Goal: Information Seeking & Learning: Check status

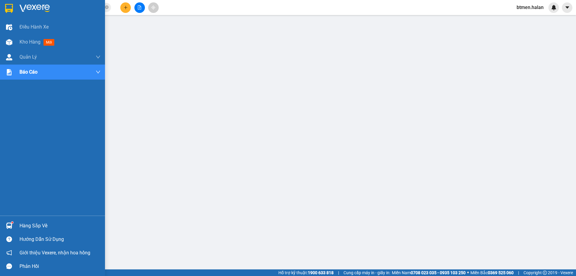
click at [23, 226] on div "Hàng sắp về" at bounding box center [59, 225] width 81 height 9
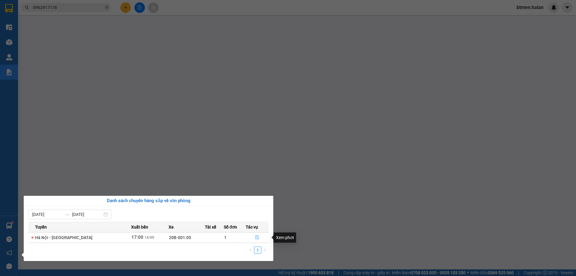
click at [257, 235] on icon "file-done" at bounding box center [257, 237] width 4 height 4
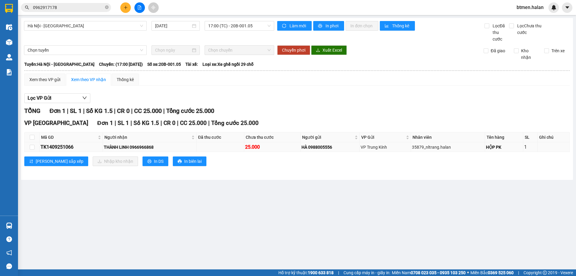
click at [142, 147] on div "THÀNH LINH 0966966868" at bounding box center [149, 147] width 91 height 7
copy div "0966966868"
click at [79, 10] on input "0962917178" at bounding box center [68, 7] width 71 height 7
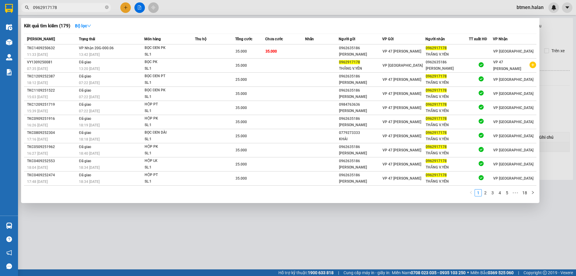
click at [79, 10] on input "0962917178" at bounding box center [68, 7] width 71 height 7
paste input "696686"
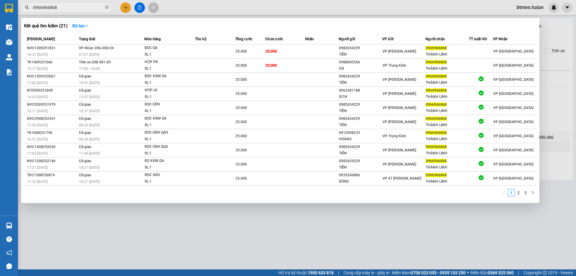
click at [574, 60] on div at bounding box center [288, 138] width 576 height 276
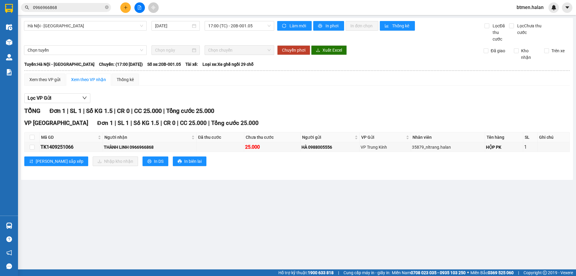
click at [62, 11] on span "0966966868" at bounding box center [66, 7] width 90 height 9
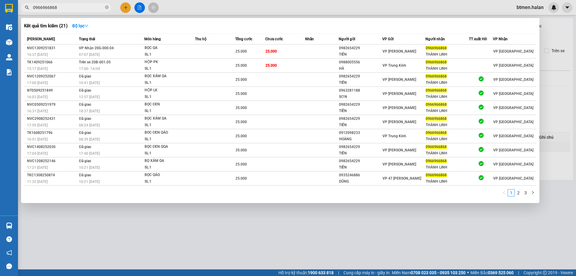
click at [62, 11] on span "0966966868" at bounding box center [66, 7] width 90 height 9
click at [64, 5] on input "0966966868" at bounding box center [68, 7] width 71 height 7
paste input "898622180"
type input "0898622180"
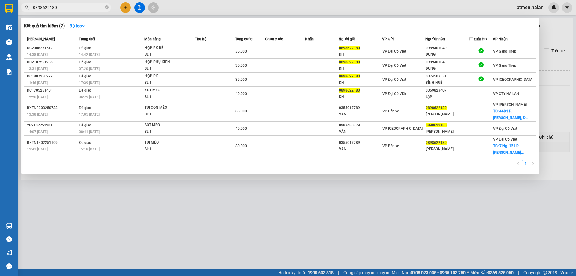
click at [76, 9] on input "0898622180" at bounding box center [68, 7] width 71 height 7
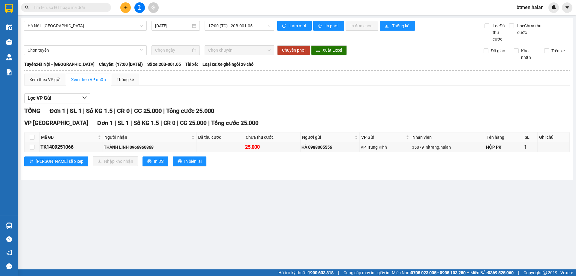
click at [438, 114] on div "TỔNG Đơn 1 | SL 1 | Số KG 1.5 | CR 0 | CC 25.000 | Tổng cước 25.000" at bounding box center [296, 110] width 545 height 9
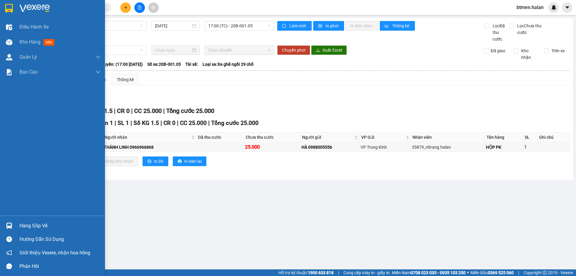
click at [21, 226] on div "Hàng sắp về" at bounding box center [59, 225] width 81 height 9
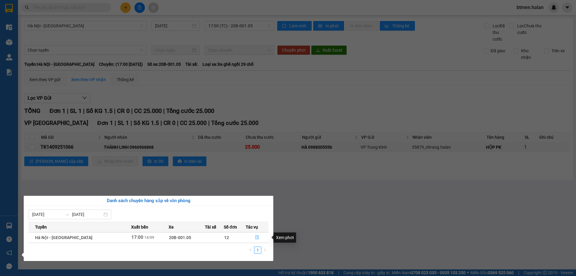
click at [253, 236] on button "button" at bounding box center [257, 237] width 22 height 10
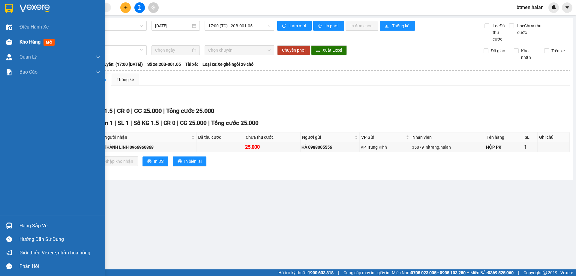
click at [11, 46] on div at bounding box center [9, 42] width 10 height 10
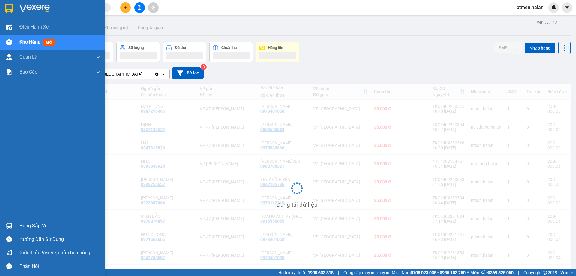
click at [32, 227] on div "Hàng sắp về" at bounding box center [59, 225] width 81 height 9
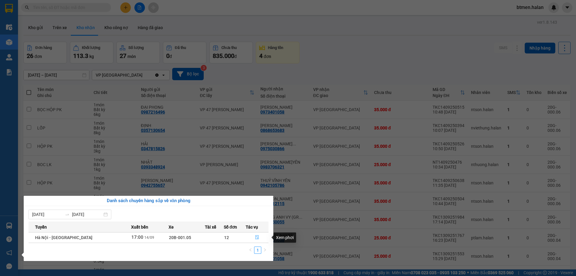
click at [255, 235] on icon "file-done" at bounding box center [257, 237] width 4 height 4
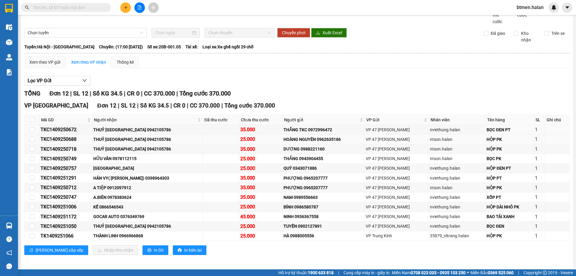
scroll to position [20, 0]
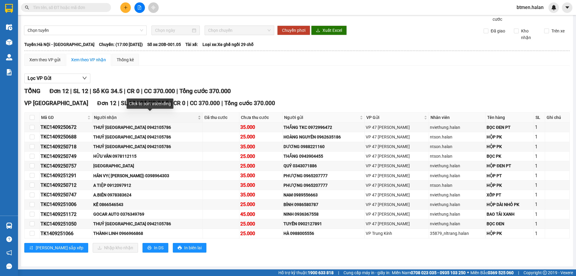
click at [108, 118] on span "Người nhận" at bounding box center [145, 117] width 103 height 7
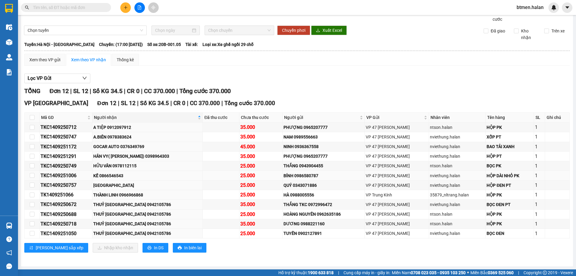
click at [115, 176] on div "KẾ 0866546543" at bounding box center [147, 175] width 108 height 7
click at [417, 71] on div "Lọc VP Gửi TỔNG Đơn 12 | SL 12 | Số KG 34.5 | CR 0 | CC 370.000 | Tổng cước 37…" at bounding box center [296, 164] width 545 height 189
click at [122, 136] on div "A.BIÊN 0978383624" at bounding box center [147, 136] width 108 height 7
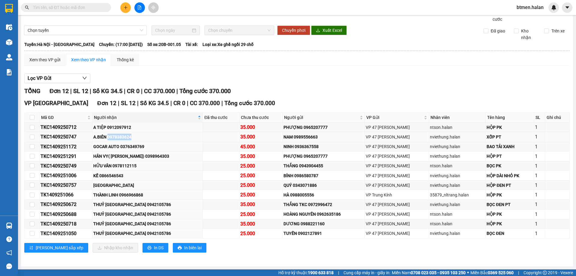
copy div "0978383624"
click at [77, 11] on span at bounding box center [66, 7] width 90 height 9
click at [77, 7] on input "text" at bounding box center [68, 7] width 71 height 7
paste input "0978383624"
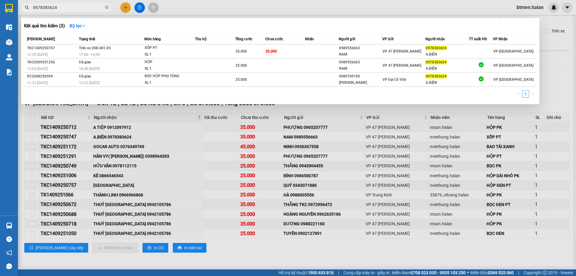
click at [554, 40] on div at bounding box center [288, 138] width 576 height 276
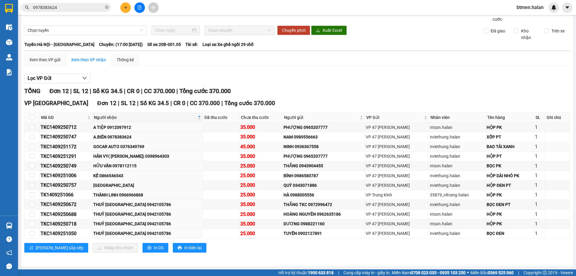
click at [138, 146] on div "GOCAR AUTO 0376349769" at bounding box center [147, 146] width 108 height 7
copy div "0376349769"
click at [91, 4] on input "0978383624" at bounding box center [68, 7] width 71 height 7
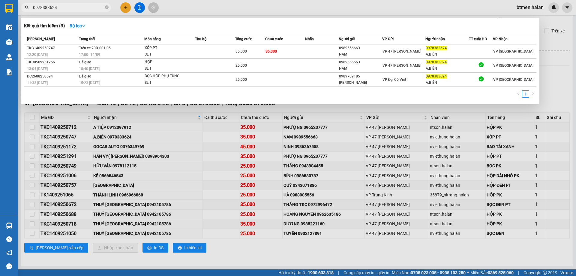
click at [91, 4] on input "0978383624" at bounding box center [68, 7] width 71 height 7
paste input "376349769"
type input "0376349769"
click at [540, 58] on div at bounding box center [288, 138] width 576 height 276
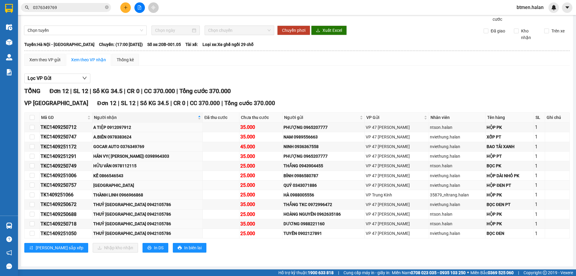
click at [43, 185] on div "TKC1409250757" at bounding box center [65, 184] width 51 height 7
click at [121, 157] on div "HÂN VY( GARA THẠCH HÂN) 0398964303" at bounding box center [147, 156] width 108 height 7
copy div "HÂN VY( GARA THẠCH HÂN) 0398964303"
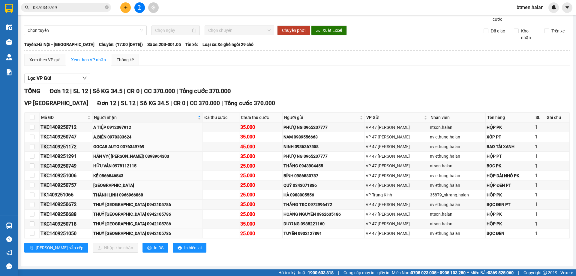
click at [458, 69] on div "Xem theo VP gửi Xem theo VP nhận Thống kê Lọc VP Gửi TỔNG Đơn 12 | SL 12 | Số …" at bounding box center [296, 157] width 545 height 206
click at [120, 175] on div "KẾ 0866546543" at bounding box center [147, 175] width 108 height 7
copy div "0866546543"
click at [458, 61] on div "Xem theo VP gửi Xem theo VP nhận Thống kê" at bounding box center [296, 60] width 545 height 12
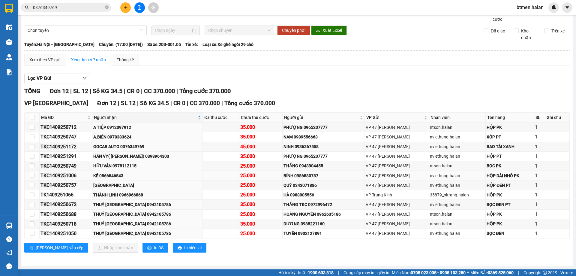
click at [116, 175] on div "KẾ 0866546543" at bounding box center [147, 175] width 108 height 7
click at [118, 164] on div "HỮU VÂN 0978112115" at bounding box center [147, 165] width 108 height 7
click at [439, 75] on div "Lọc VP Gửi" at bounding box center [296, 78] width 545 height 10
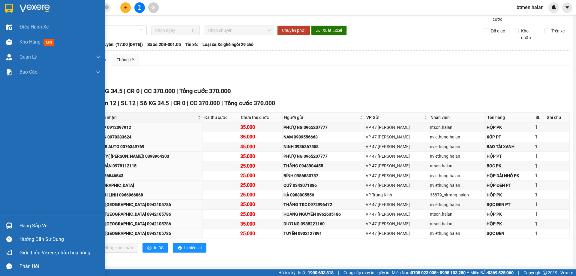
click at [15, 223] on div "Hàng sắp về" at bounding box center [52, 225] width 105 height 13
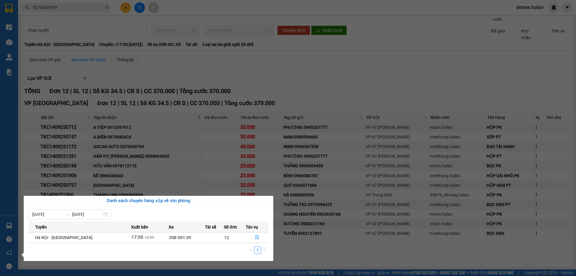
click at [343, 88] on section "Kết quả tìm kiếm ( 3 ) Bộ lọc Mã ĐH Trạng thái Món hàng Thu hộ Tổng cước Chưa c…" at bounding box center [288, 138] width 576 height 276
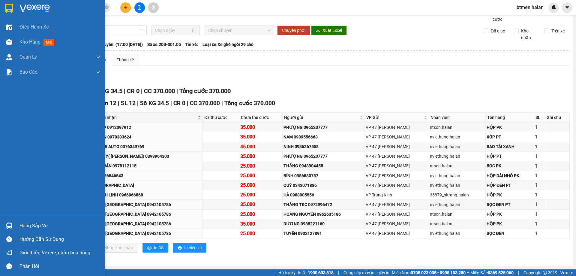
click at [16, 227] on div "Hàng sắp về" at bounding box center [52, 225] width 105 height 13
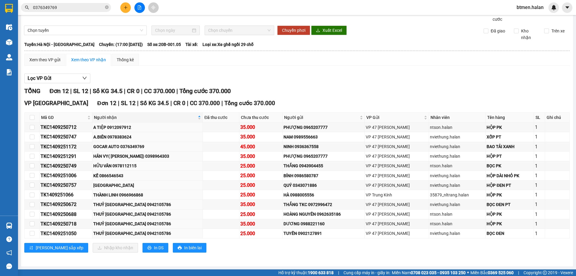
click at [371, 75] on section "Kết quả tìm kiếm ( 3 ) Bộ lọc Mã ĐH Trạng thái Món hàng Thu hộ Tổng cước Chưa c…" at bounding box center [288, 138] width 576 height 276
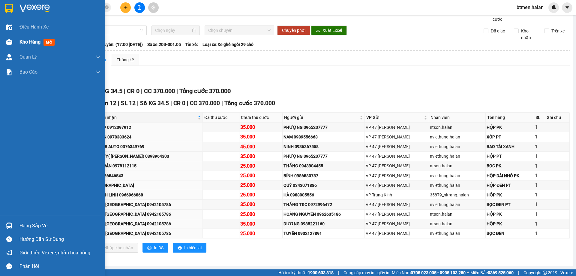
click at [29, 42] on span "Kho hàng" at bounding box center [29, 42] width 21 height 6
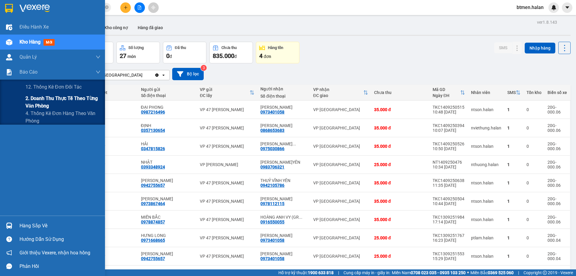
click at [31, 100] on span "2. Doanh thu thực tế theo từng văn phòng" at bounding box center [62, 101] width 75 height 15
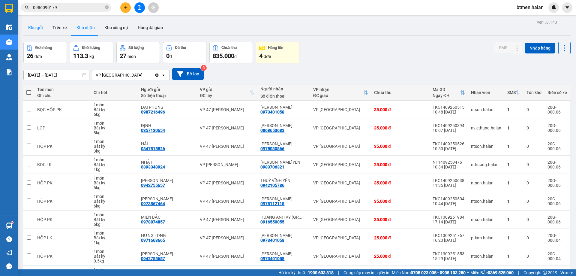
click at [42, 28] on button "Kho gửi" at bounding box center [35, 27] width 24 height 14
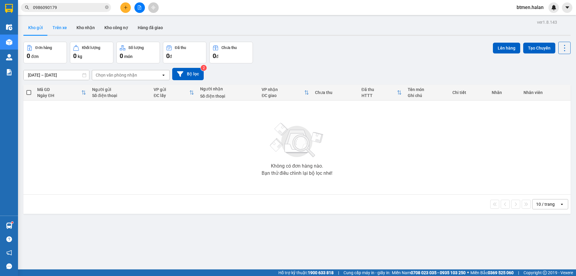
click at [58, 27] on button "Trên xe" at bounding box center [60, 27] width 24 height 14
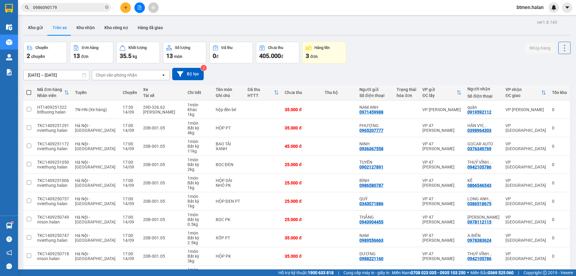
click at [430, 48] on div "Chuyến 2 chuyến Đơn hàng 13 đơn Khối lượng 35.5 kg Số lượng 13 món Đã thu 0 đ C…" at bounding box center [296, 53] width 547 height 22
click at [148, 24] on button "Hàng đã giao" at bounding box center [150, 27] width 35 height 14
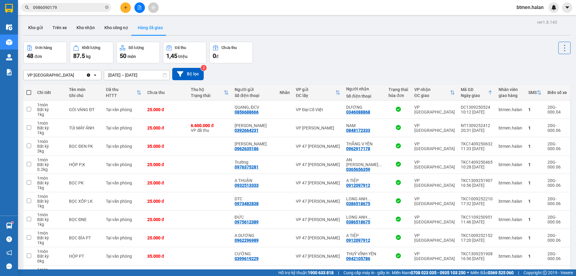
click at [335, 77] on div "VP [GEOGRAPHIC_DATA] Clear value open [DATE] – [DATE] Press the down arrow key …" at bounding box center [296, 74] width 547 height 12
